Goal: Task Accomplishment & Management: Use online tool/utility

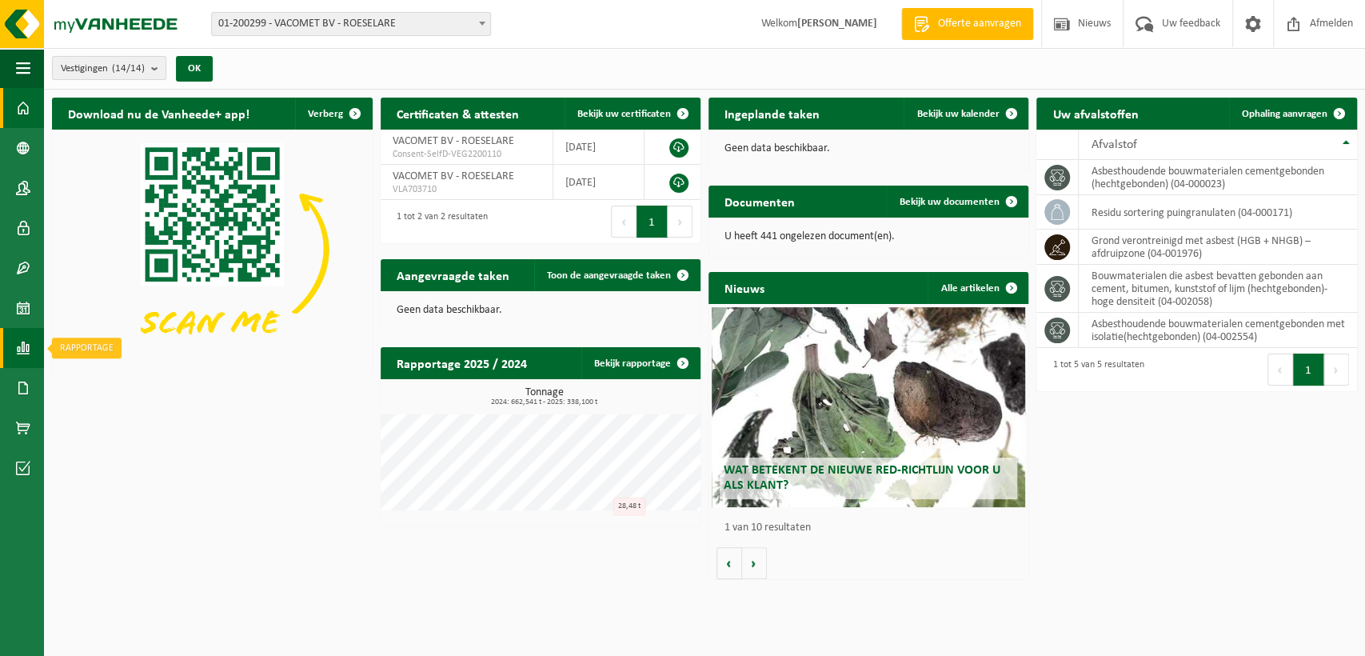
click at [14, 345] on link "Rapportage" at bounding box center [22, 348] width 44 height 40
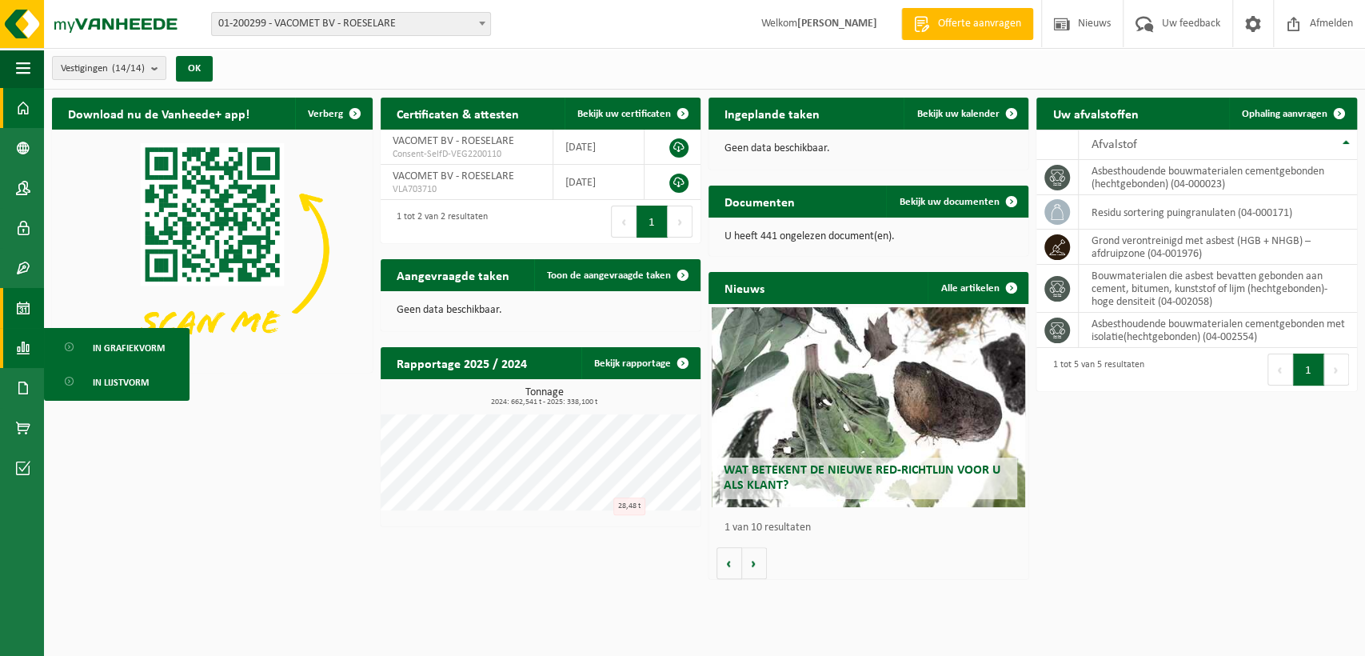
click at [25, 303] on span at bounding box center [23, 308] width 14 height 40
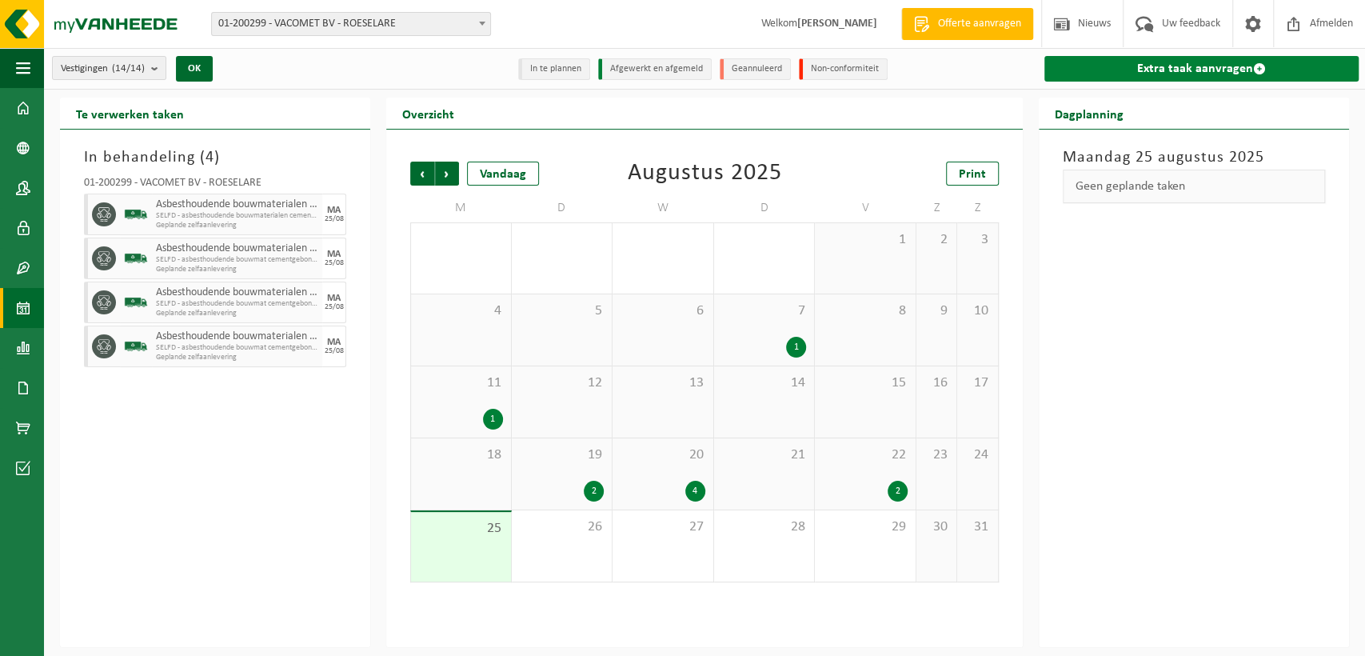
click at [1207, 72] on link "Extra taak aanvragen" at bounding box center [1202, 69] width 314 height 26
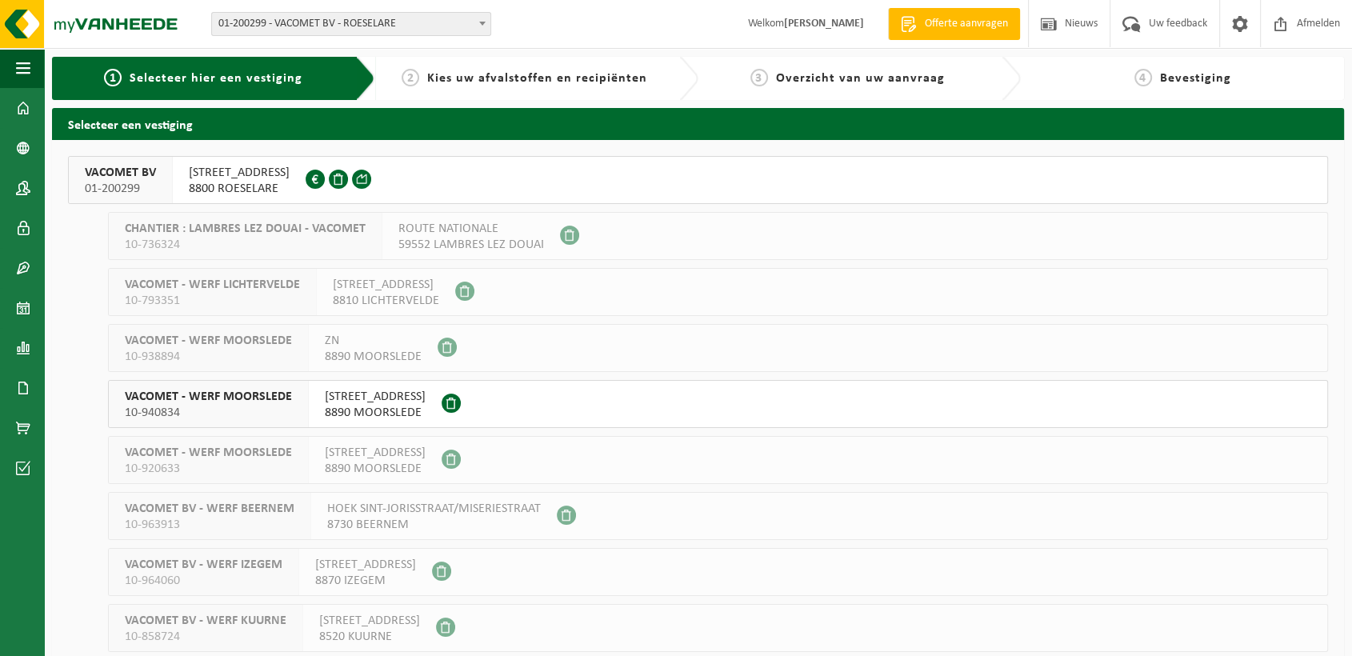
click at [273, 187] on span "8800 ROESELARE" at bounding box center [239, 189] width 101 height 16
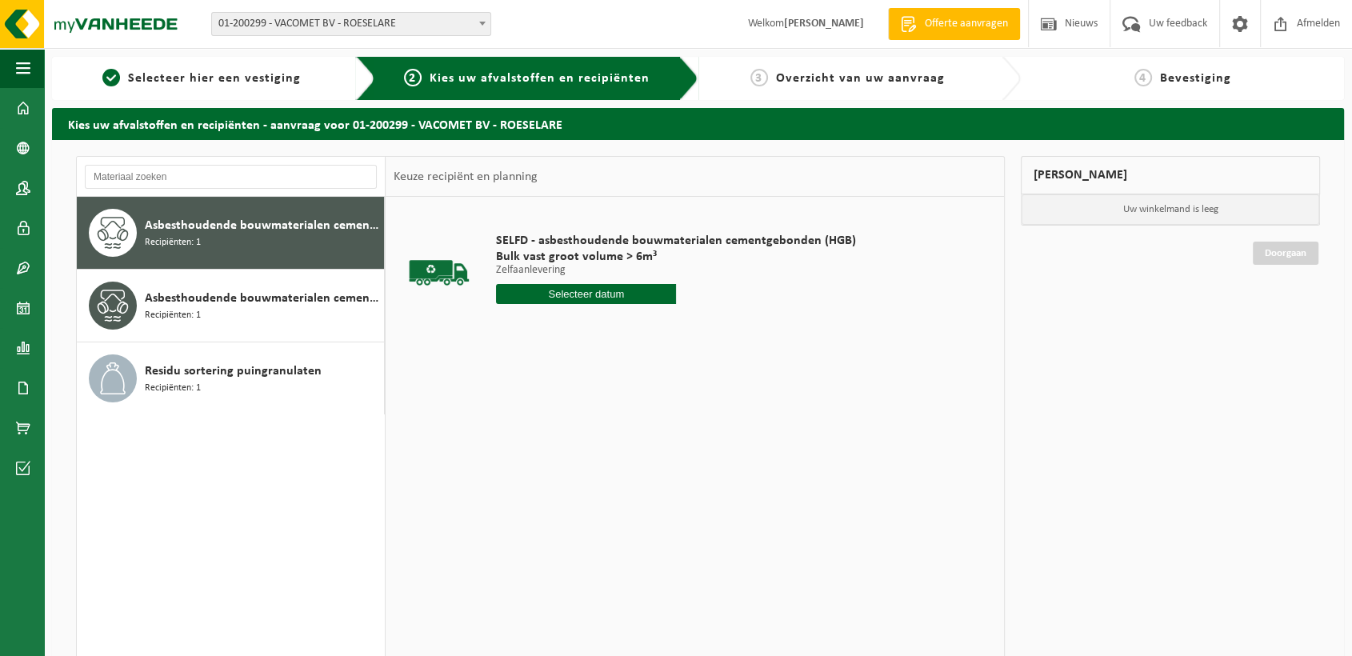
click at [601, 302] on input "text" at bounding box center [586, 294] width 180 height 20
click at [539, 477] on div "26" at bounding box center [539, 487] width 28 height 26
type input "Van 2025-08-26"
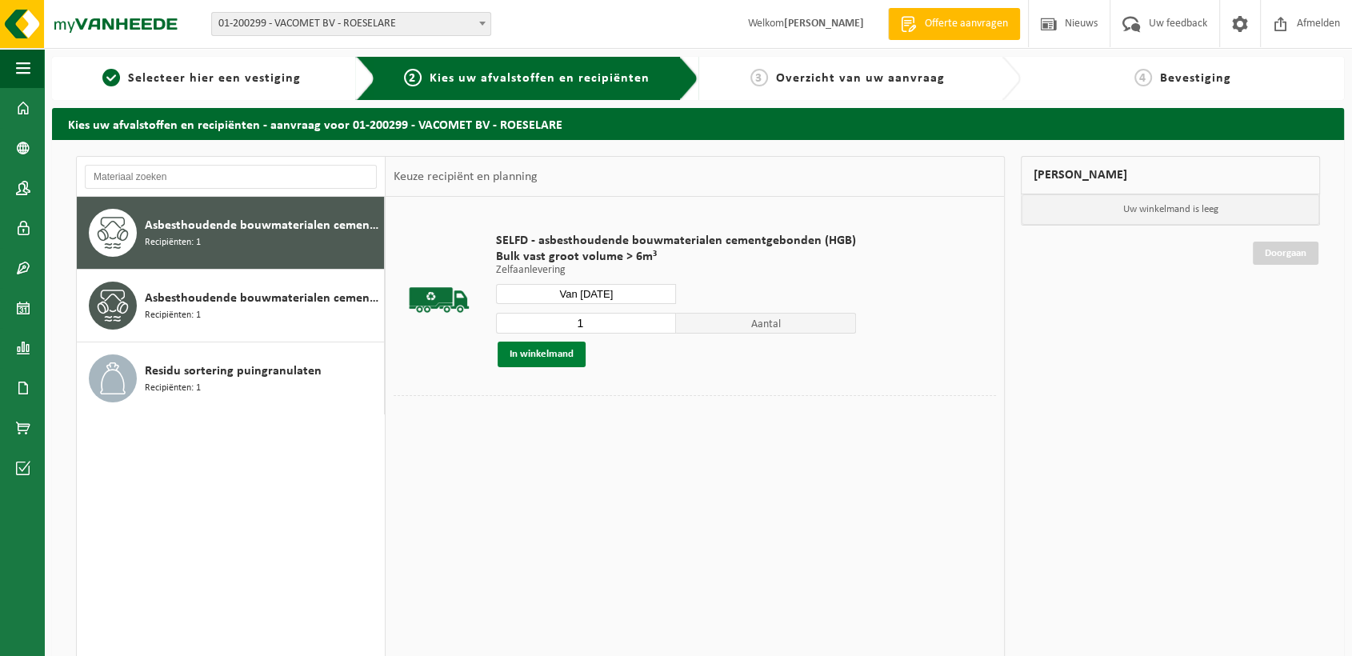
click at [573, 356] on button "In winkelmand" at bounding box center [541, 355] width 88 height 26
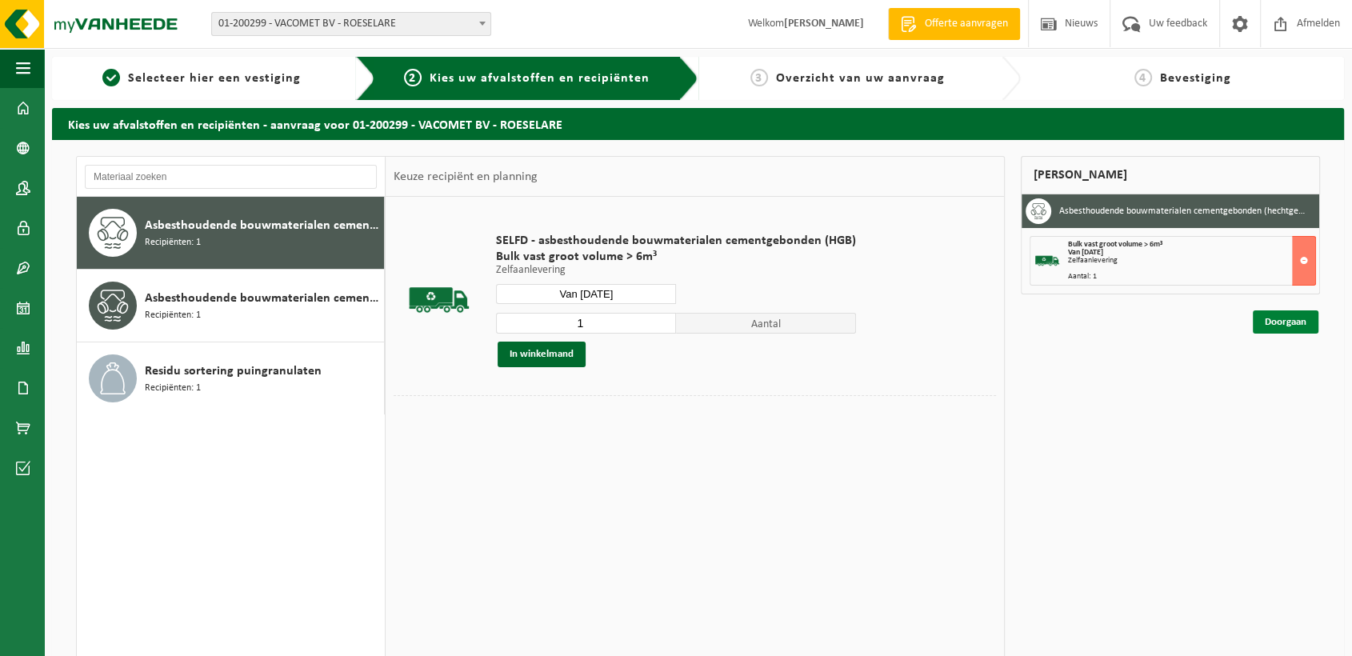
click at [1292, 325] on link "Doorgaan" at bounding box center [1286, 321] width 66 height 23
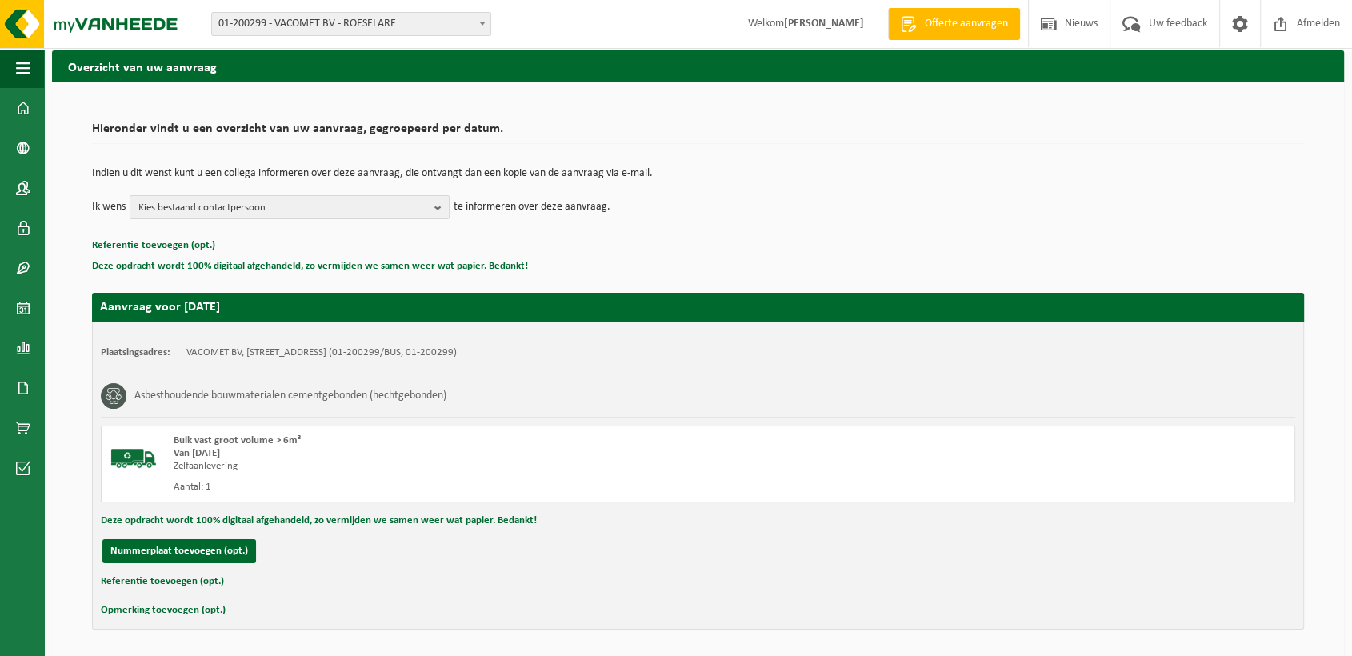
scroll to position [111, 0]
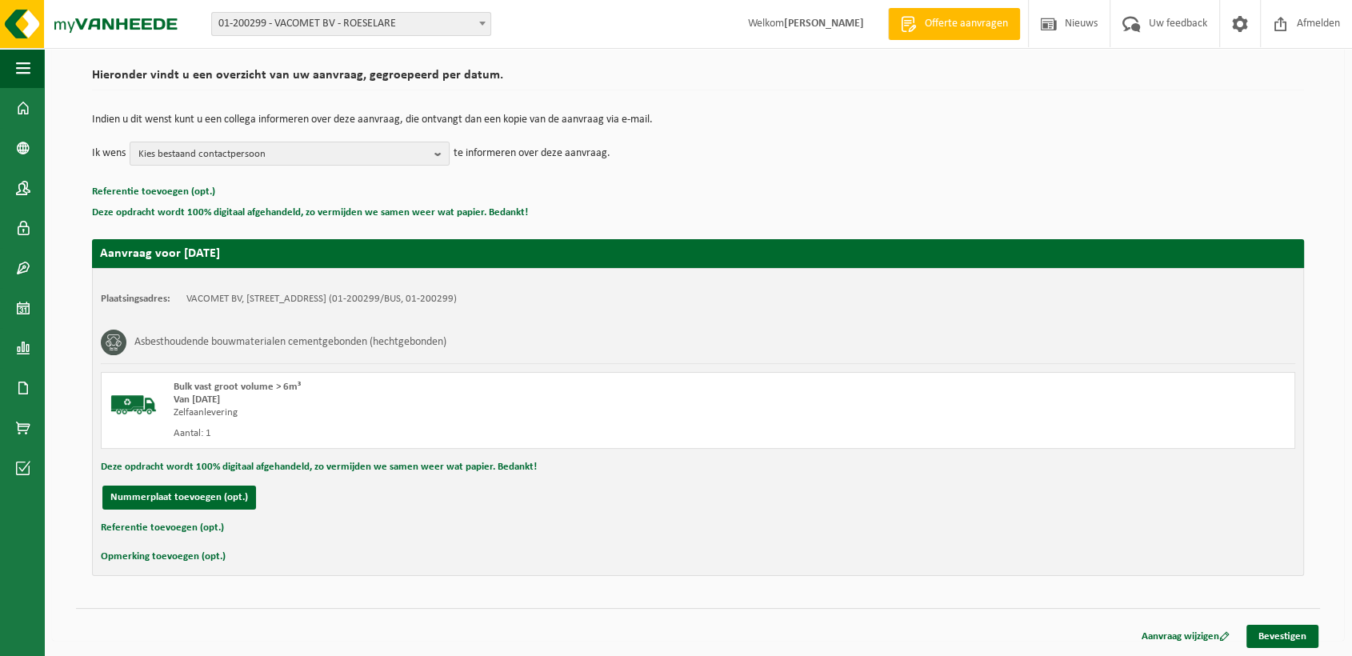
click at [192, 523] on button "Referentie toevoegen (opt.)" at bounding box center [162, 527] width 123 height 21
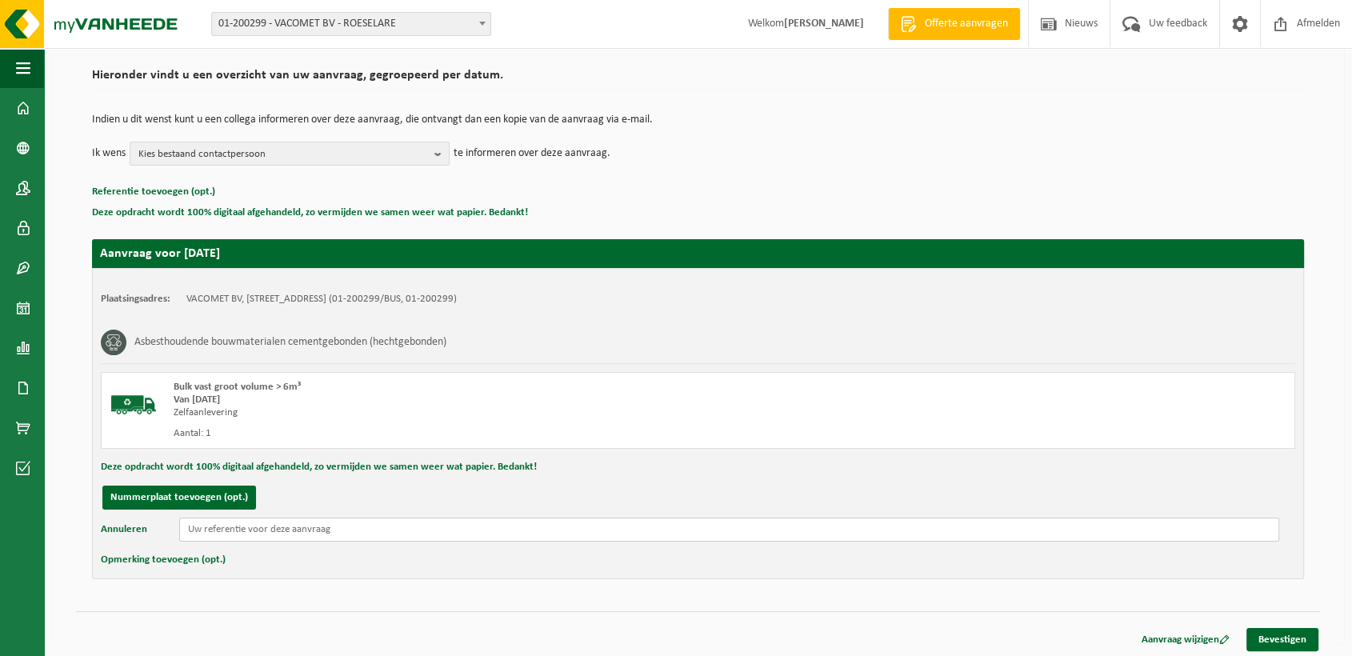
click at [228, 531] on input "text" at bounding box center [729, 529] width 1100 height 24
paste input "Beukendreef 2 Wingene"
type input "Beukendreef 2 Wingene"
click at [1267, 630] on link "Bevestigen" at bounding box center [1282, 639] width 72 height 23
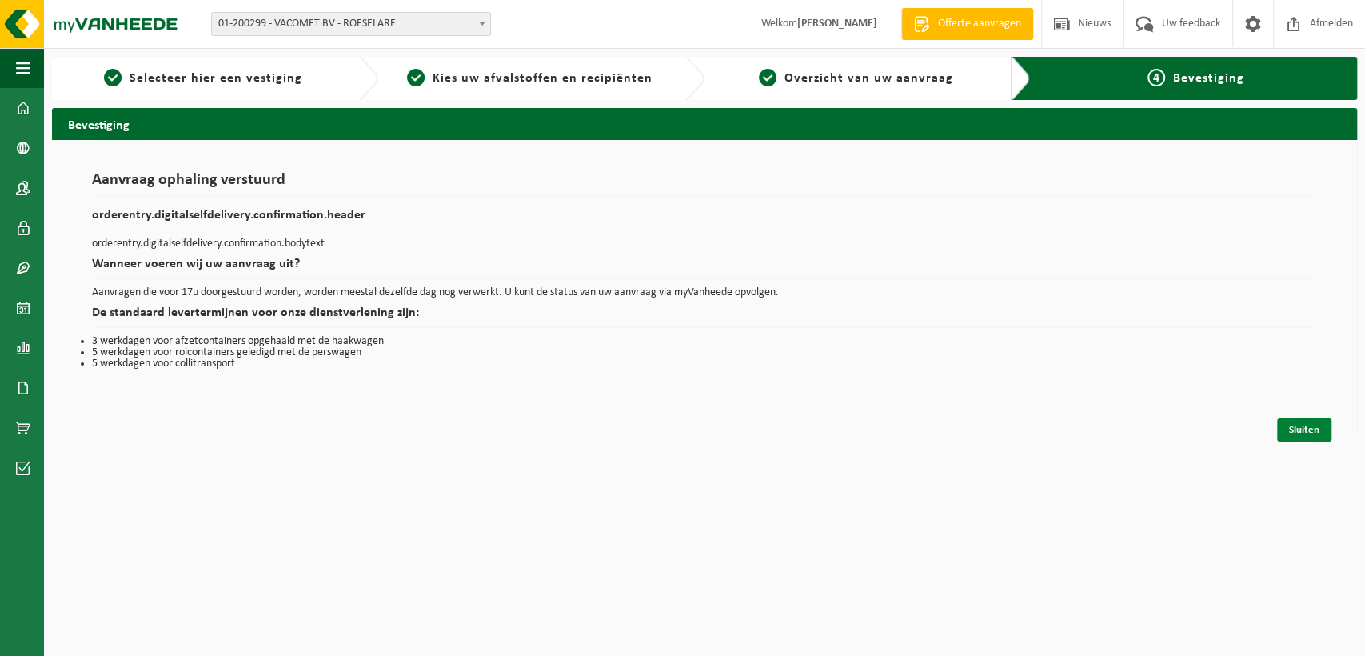
click at [1309, 430] on link "Sluiten" at bounding box center [1304, 429] width 54 height 23
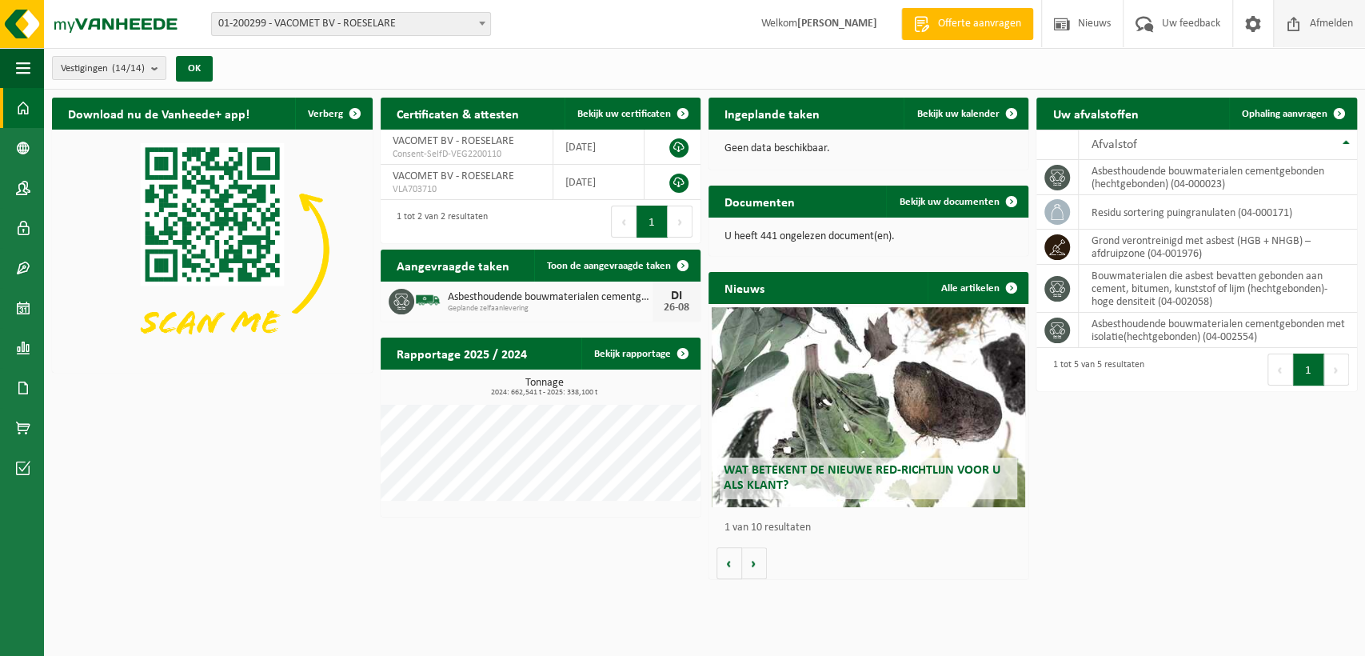
click at [1306, 25] on span "Afmelden" at bounding box center [1331, 23] width 51 height 47
click at [1332, 26] on span "Afmelden" at bounding box center [1331, 23] width 51 height 47
